Goal: Task Accomplishment & Management: Use online tool/utility

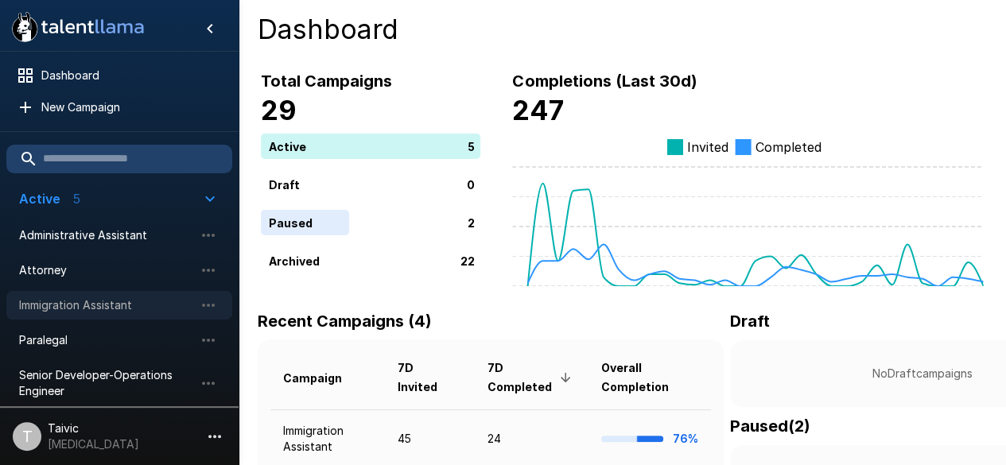
click at [84, 311] on span "Immigration Assistant" at bounding box center [106, 305] width 175 height 16
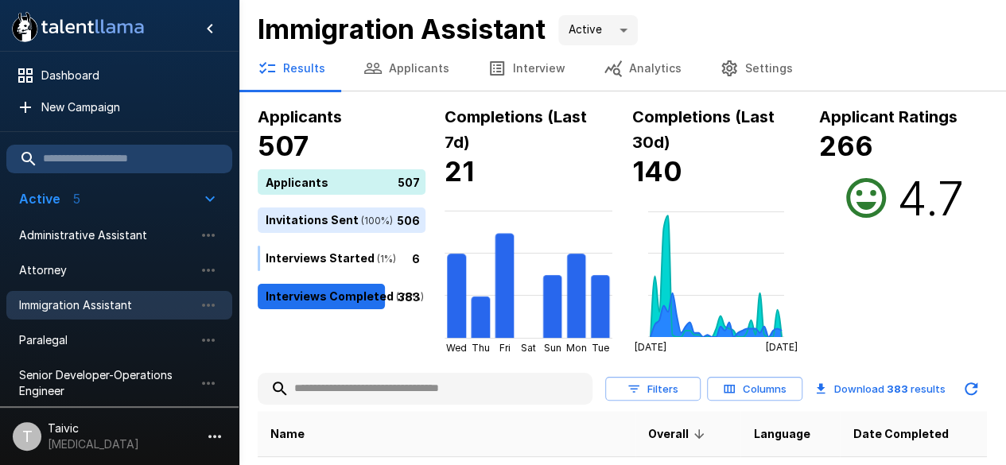
click at [316, 390] on input "text" at bounding box center [425, 388] width 335 height 29
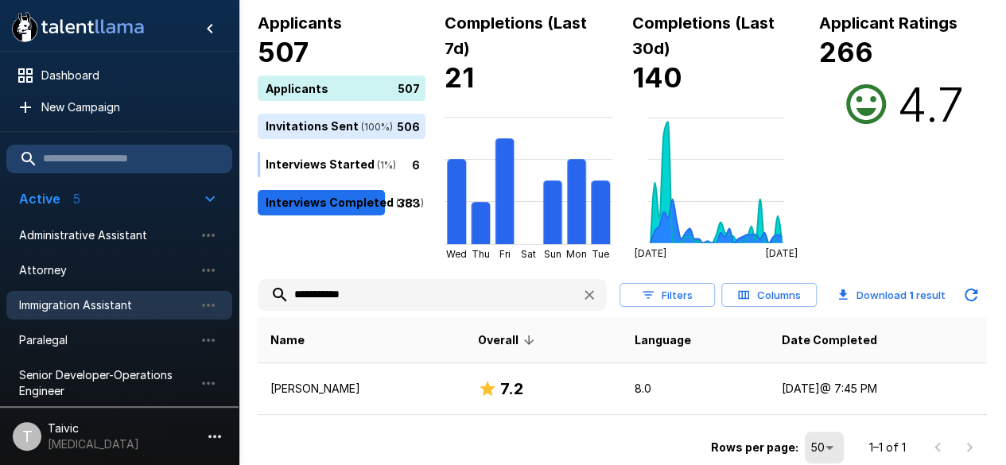
scroll to position [95, 0]
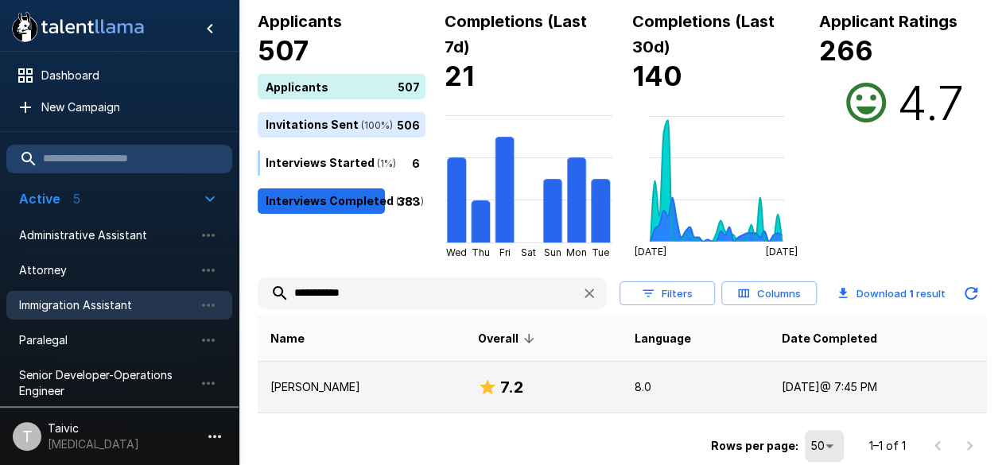
type input "**********"
click at [844, 374] on td "[DATE] @ 7:45 PM" at bounding box center [878, 388] width 218 height 52
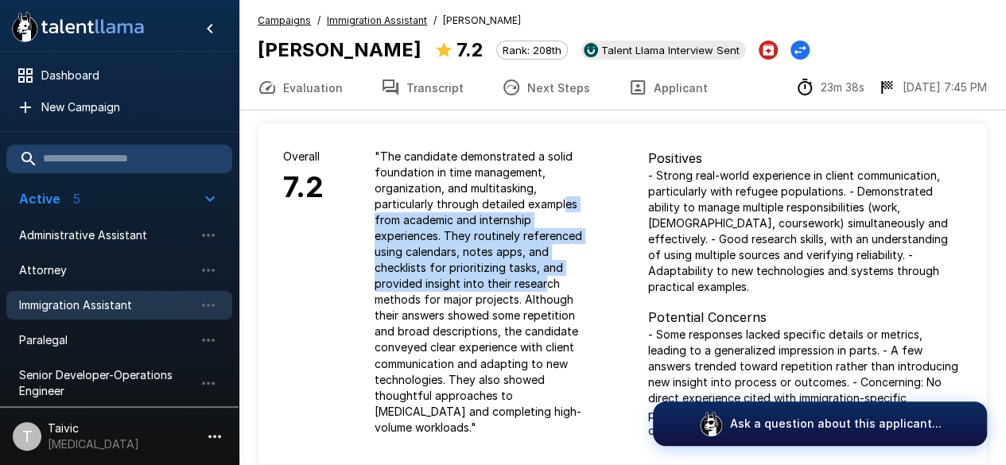
drag, startPoint x: 545, startPoint y: 279, endPoint x: 563, endPoint y: 198, distance: 83.1
click at [563, 198] on p "" The candidate demonstrated a solid foundation in time management, organizatio…" at bounding box center [485, 292] width 223 height 286
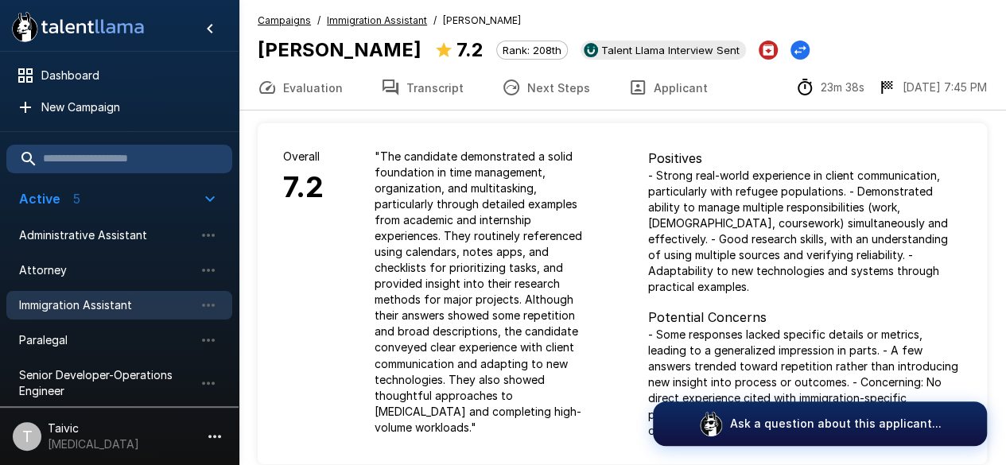
click at [623, 215] on div "Positives - Strong real-world experience in client communication, particularly …" at bounding box center [805, 293] width 365 height 340
click at [206, 28] on icon "Hide menu" at bounding box center [209, 28] width 19 height 19
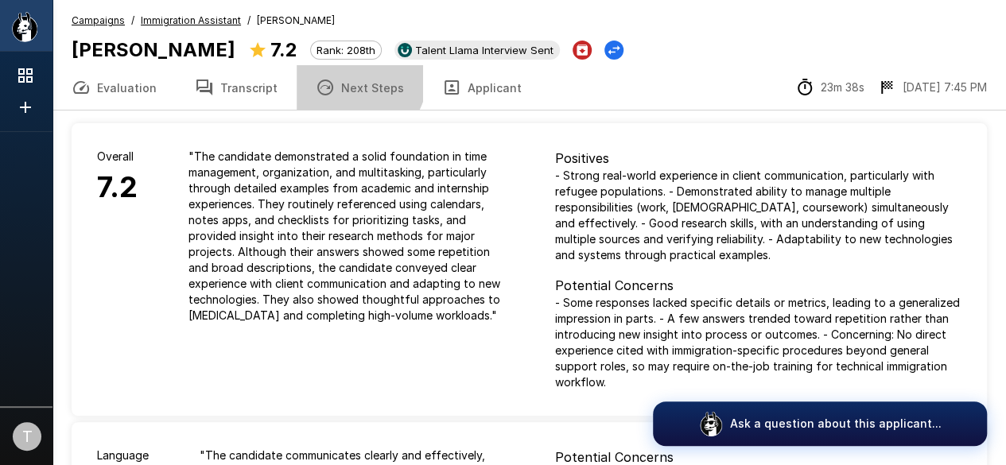
click at [336, 73] on button "Next Steps" at bounding box center [360, 87] width 126 height 45
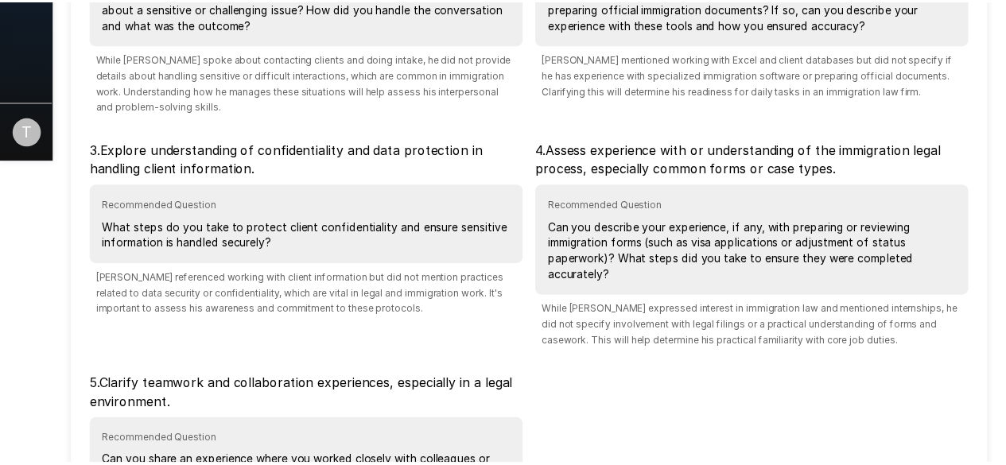
scroll to position [518, 0]
